Goal: Navigation & Orientation: Understand site structure

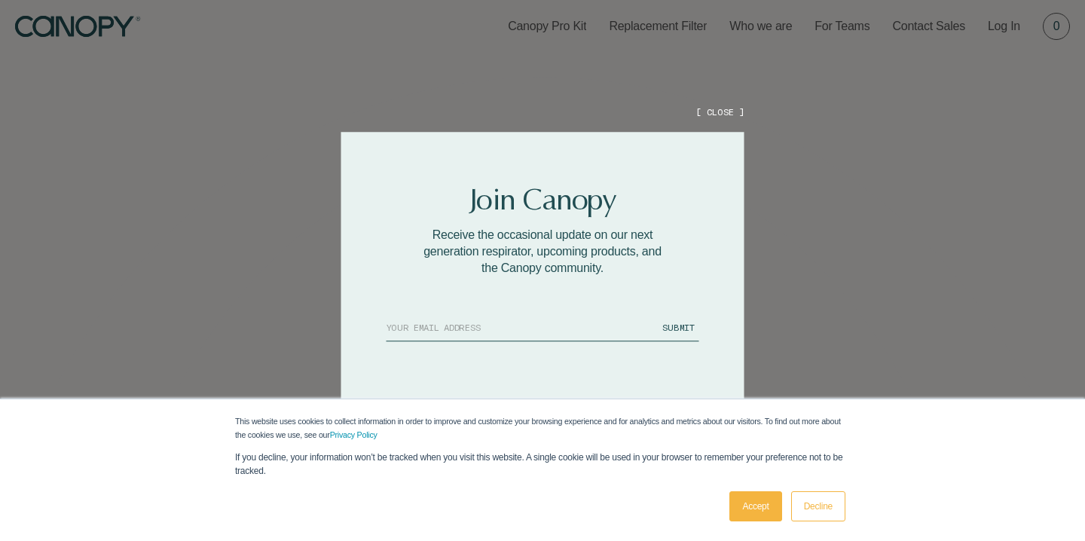
click at [714, 109] on button "[ CLOSE ]" at bounding box center [719, 111] width 48 height 13
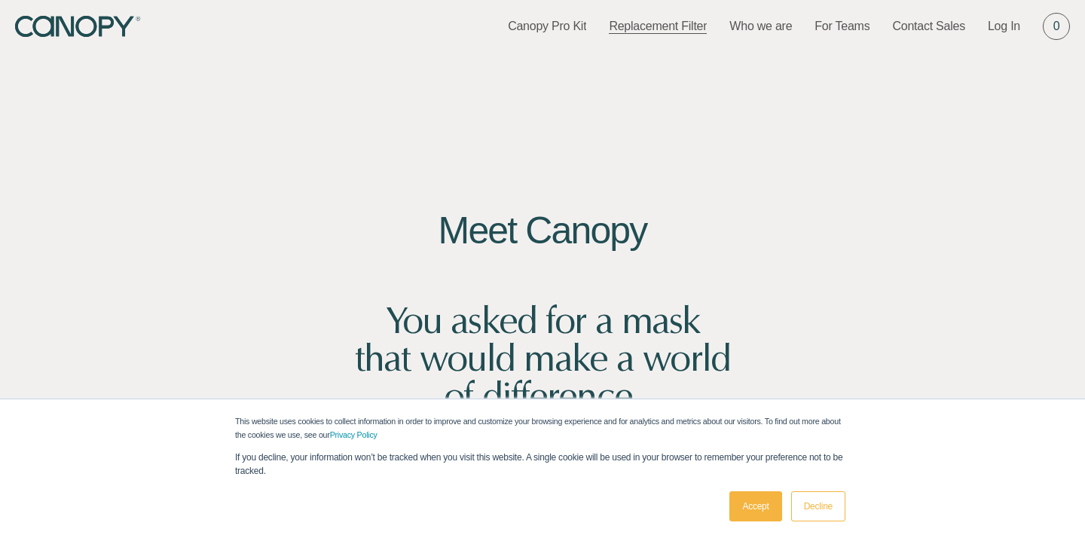
click at [661, 29] on link "Replacement Filter" at bounding box center [658, 26] width 98 height 17
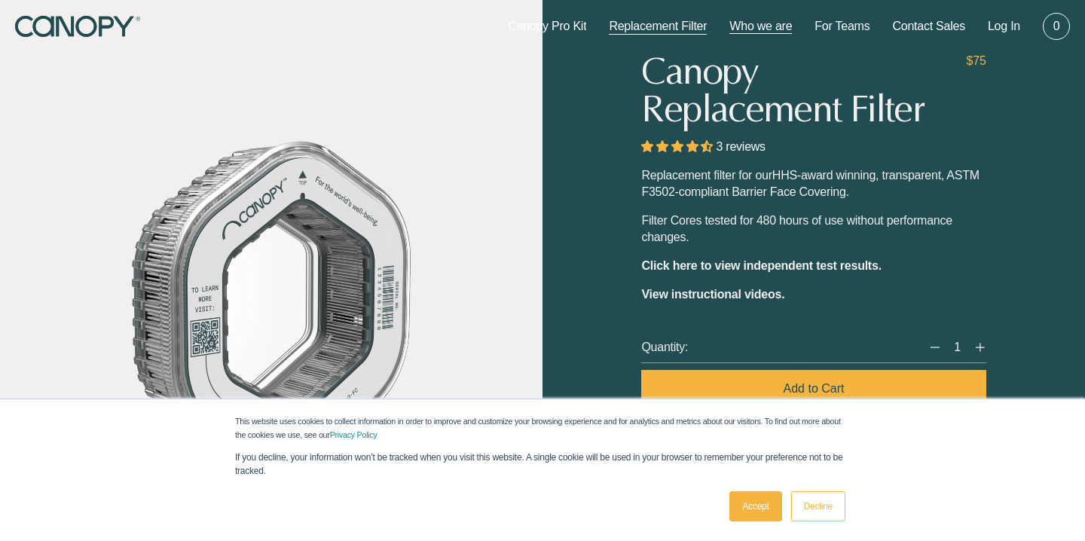
click at [747, 32] on link "Who we are" at bounding box center [760, 26] width 63 height 17
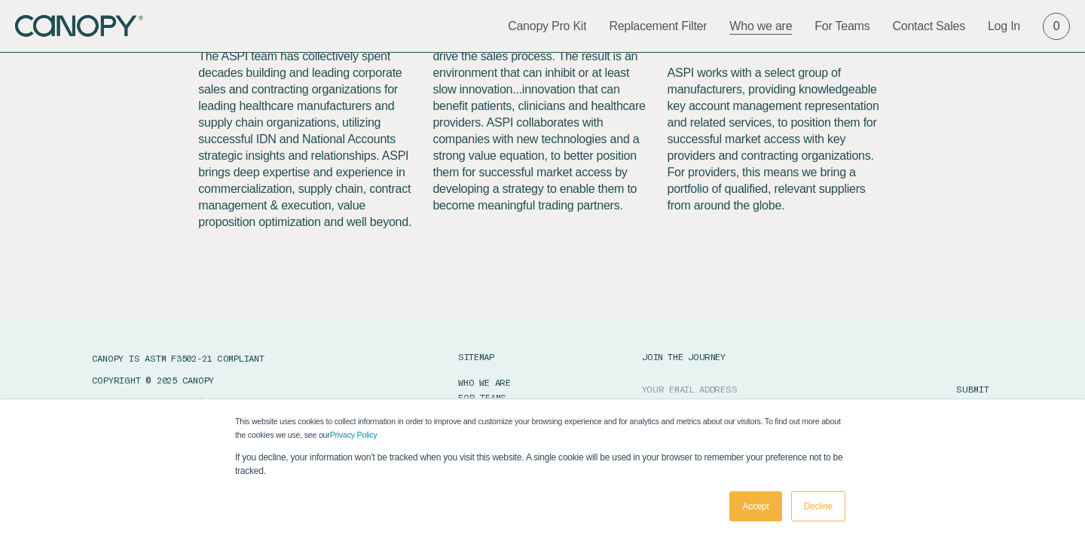
scroll to position [1885, 0]
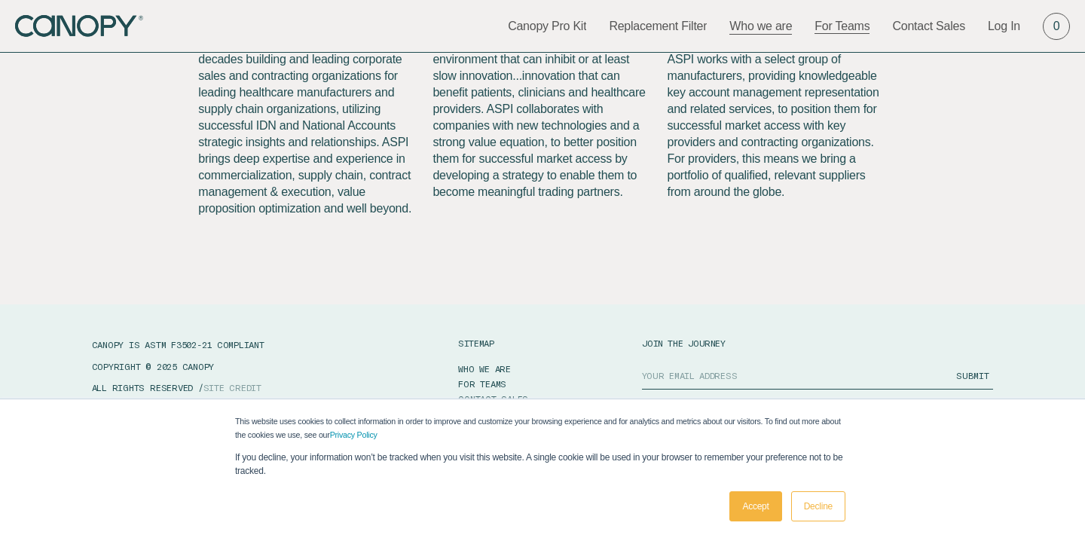
click at [836, 29] on link "For Teams" at bounding box center [841, 26] width 55 height 17
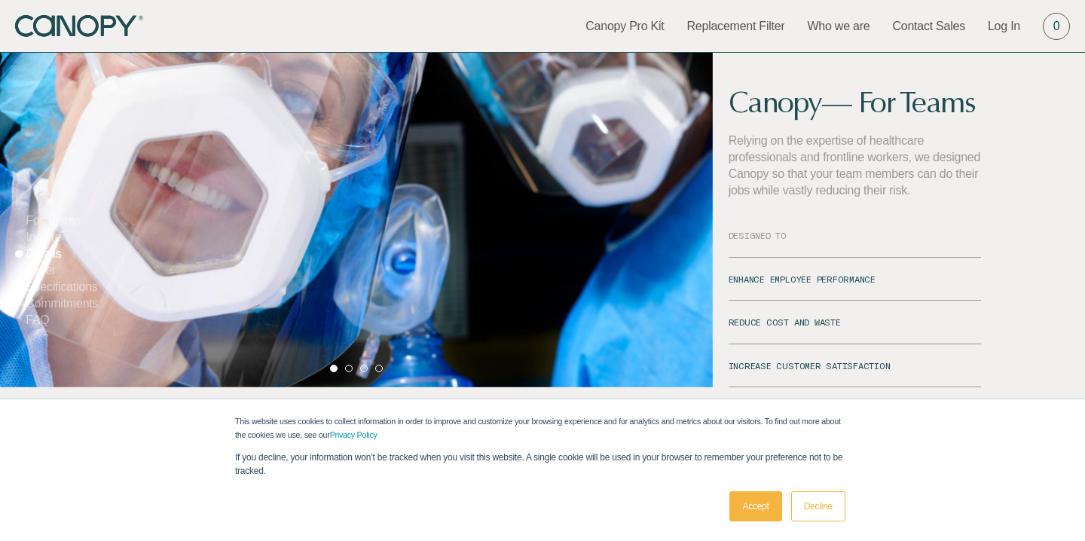
scroll to position [1066, 0]
